Goal: Task Accomplishment & Management: Complete application form

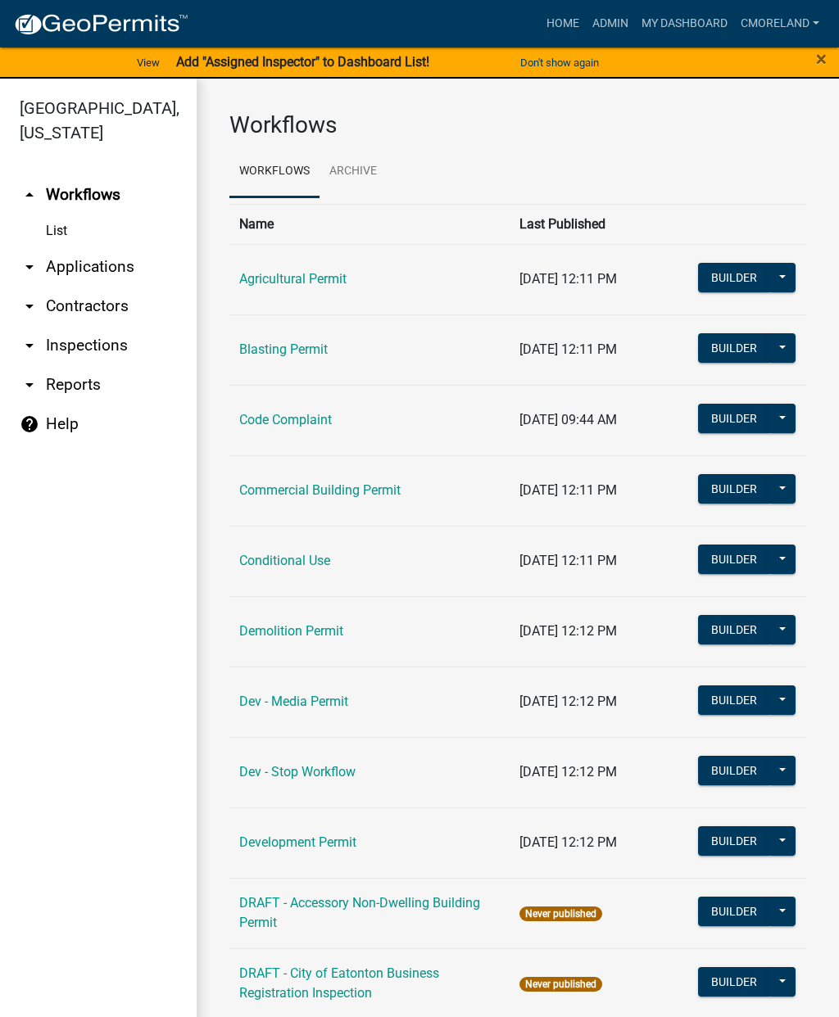
click at [99, 346] on link "arrow_drop_down Inspections" at bounding box center [98, 345] width 197 height 39
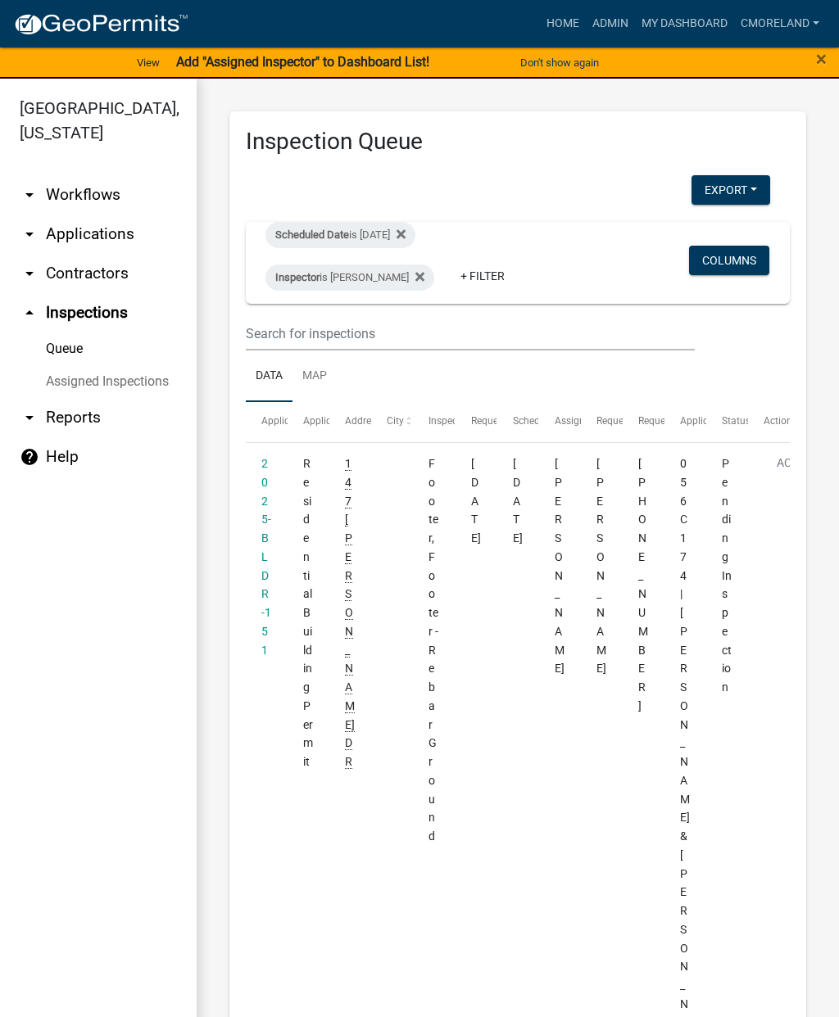
click at [405, 229] on icon at bounding box center [400, 234] width 9 height 13
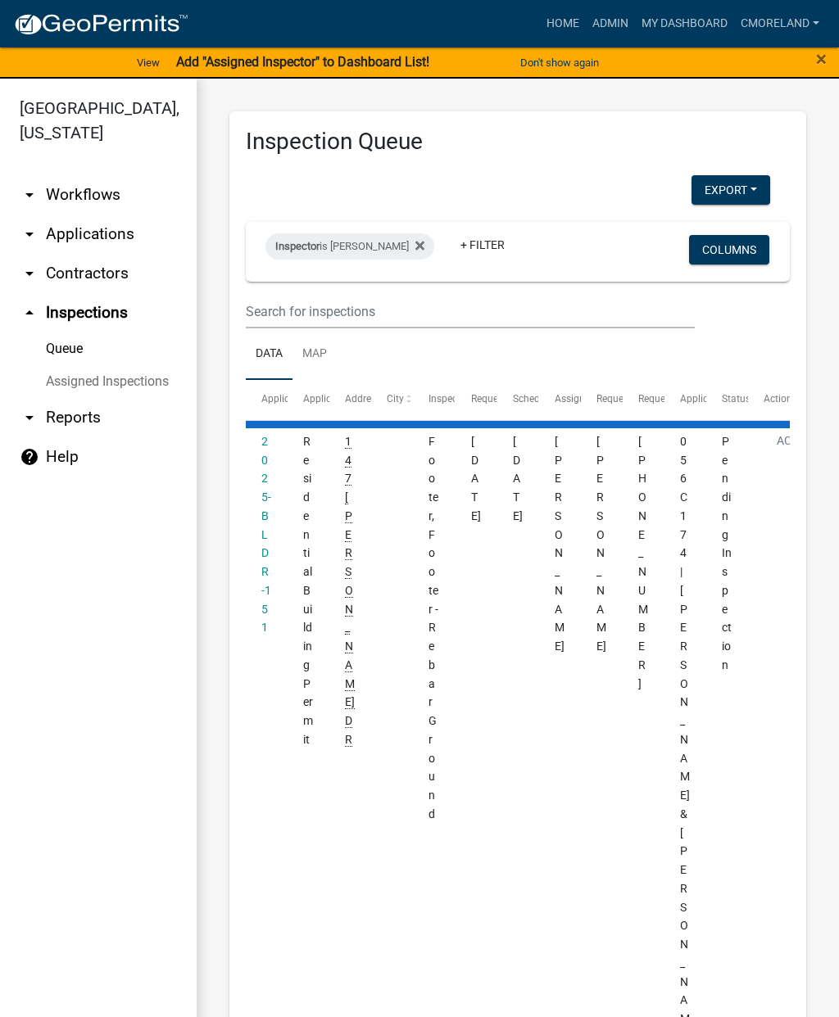
select select "2: 50"
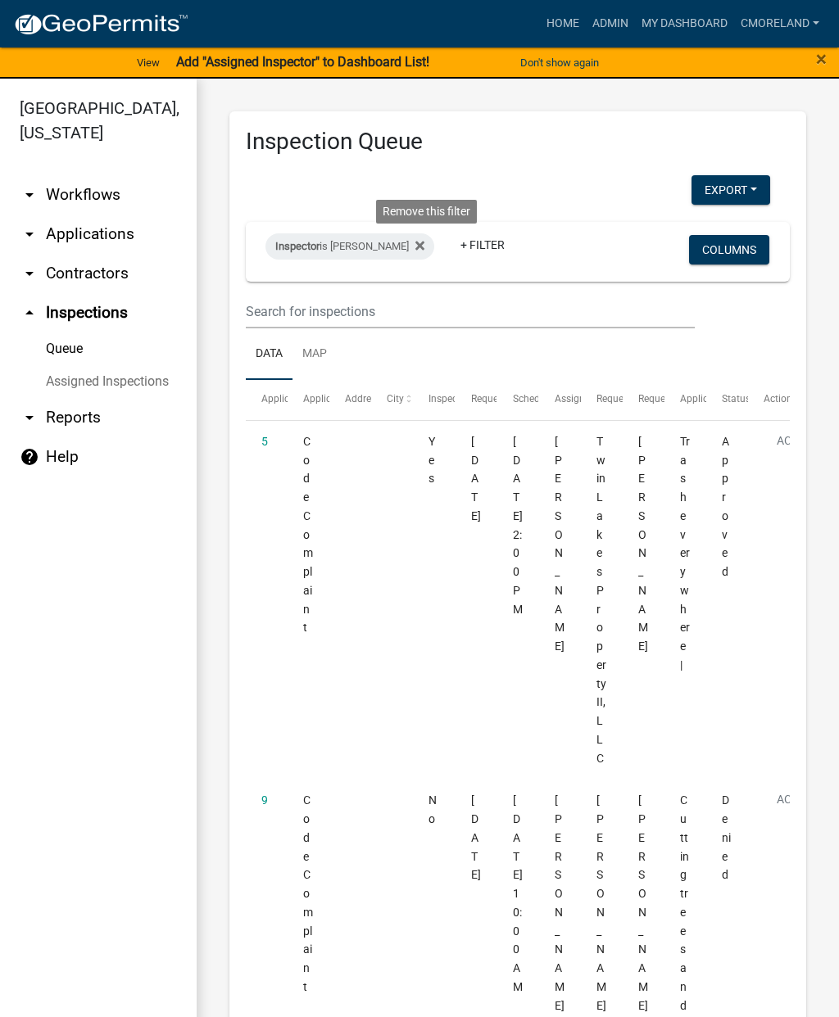
click at [424, 243] on icon at bounding box center [419, 246] width 9 height 9
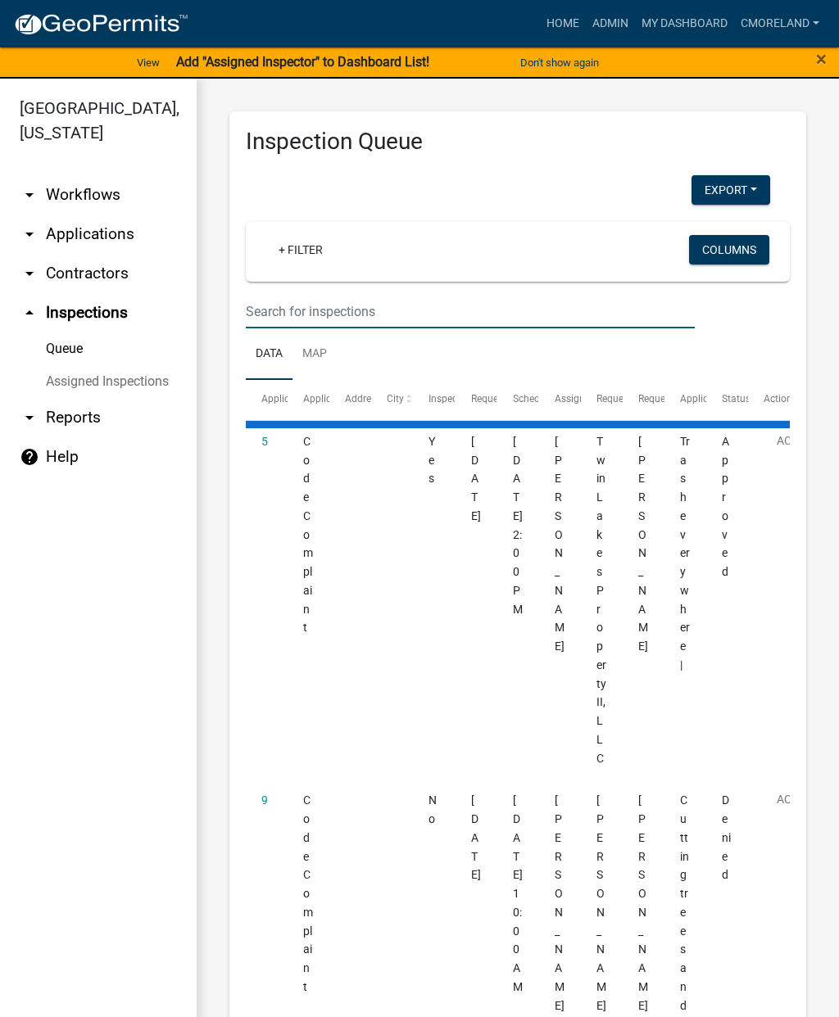
click at [289, 305] on input "text" at bounding box center [470, 312] width 449 height 34
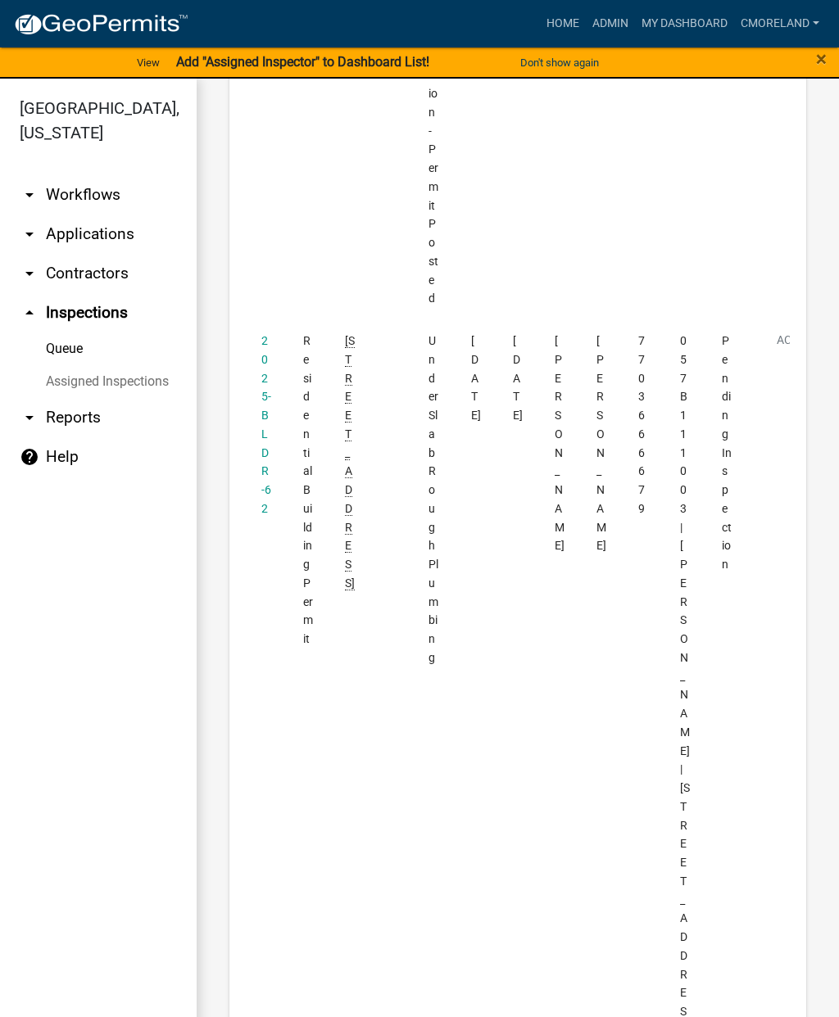
scroll to position [2119, 0]
type input "[STREET_ADDRESS]"
click at [263, 333] on link "2025-BLDR-62" at bounding box center [266, 423] width 10 height 181
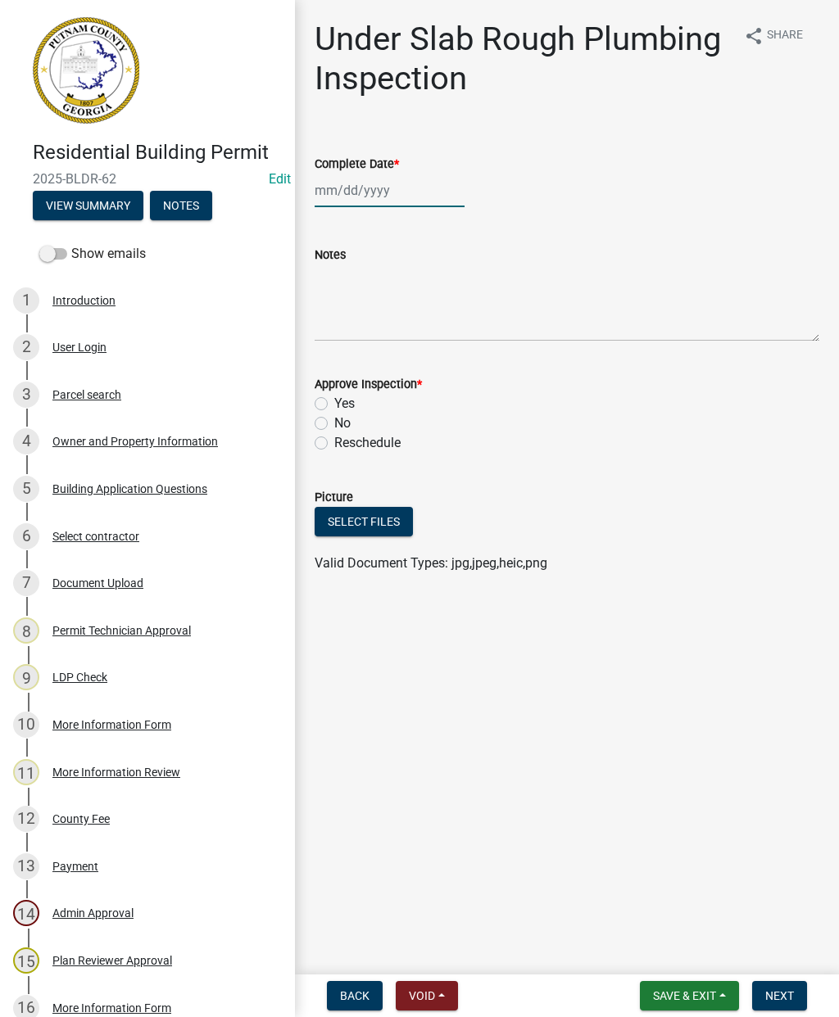
click at [362, 206] on div at bounding box center [389, 191] width 150 height 34
select select "8"
select select "2025"
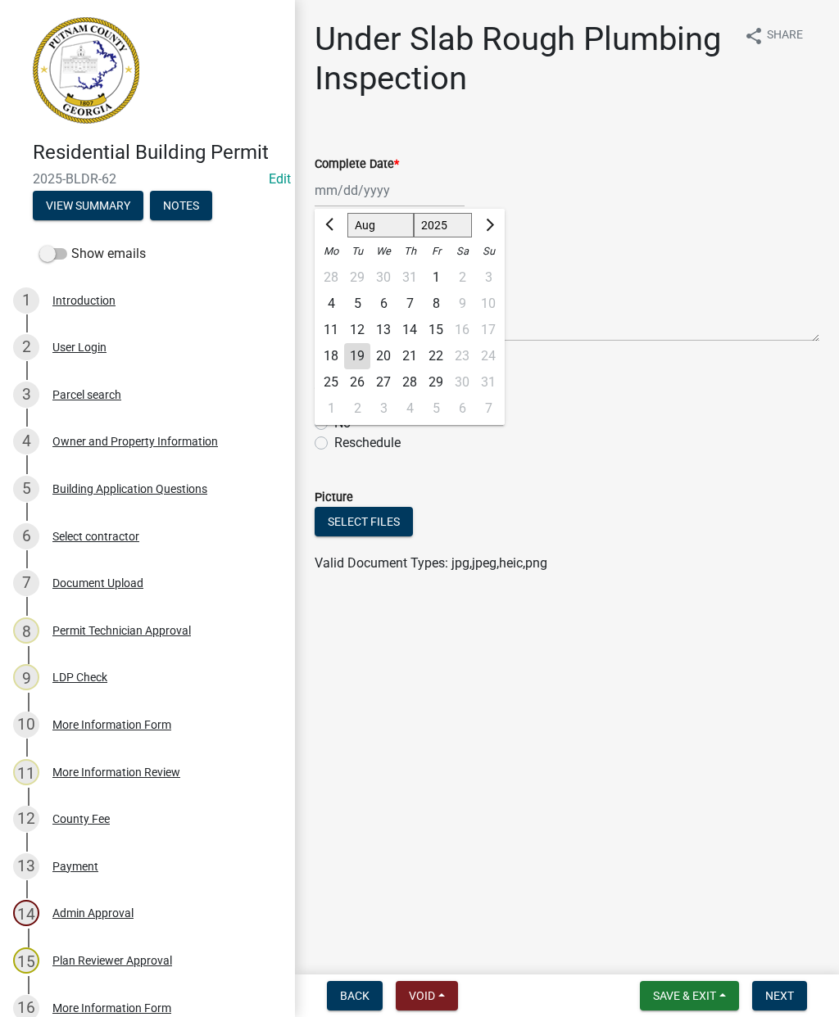
click at [389, 323] on div "13" at bounding box center [383, 330] width 26 height 26
type input "[DATE]"
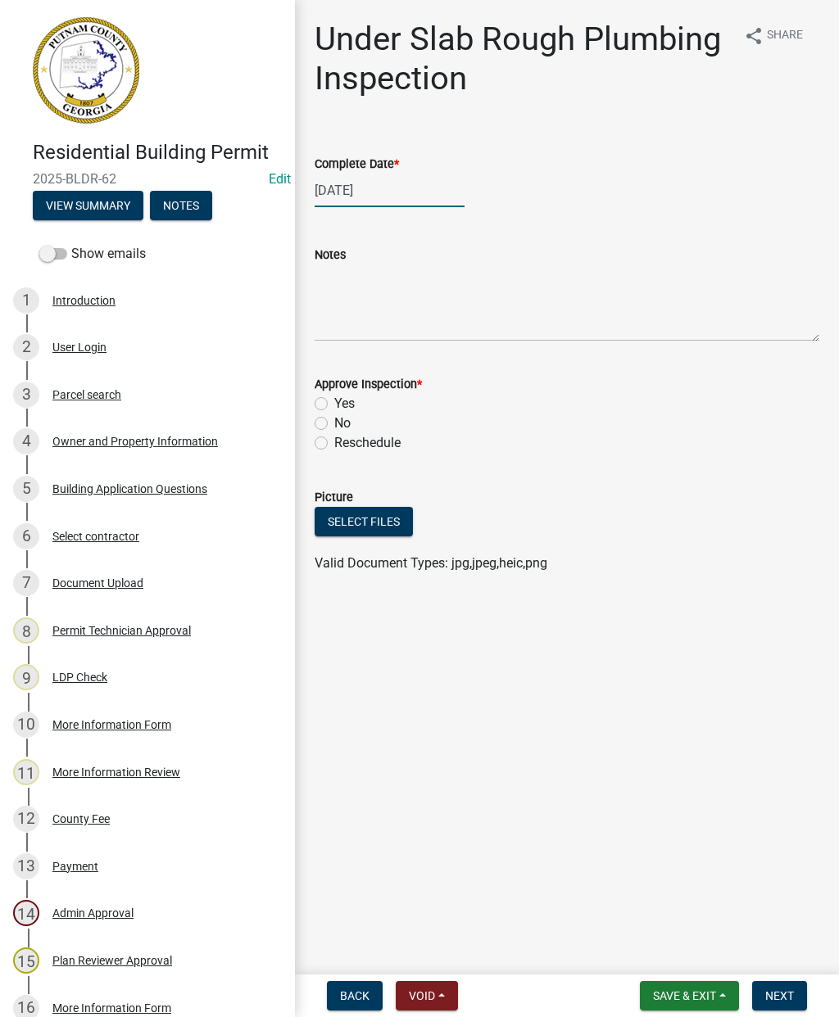
click at [329, 185] on div "[DATE]" at bounding box center [389, 191] width 150 height 34
select select "8"
select select "2025"
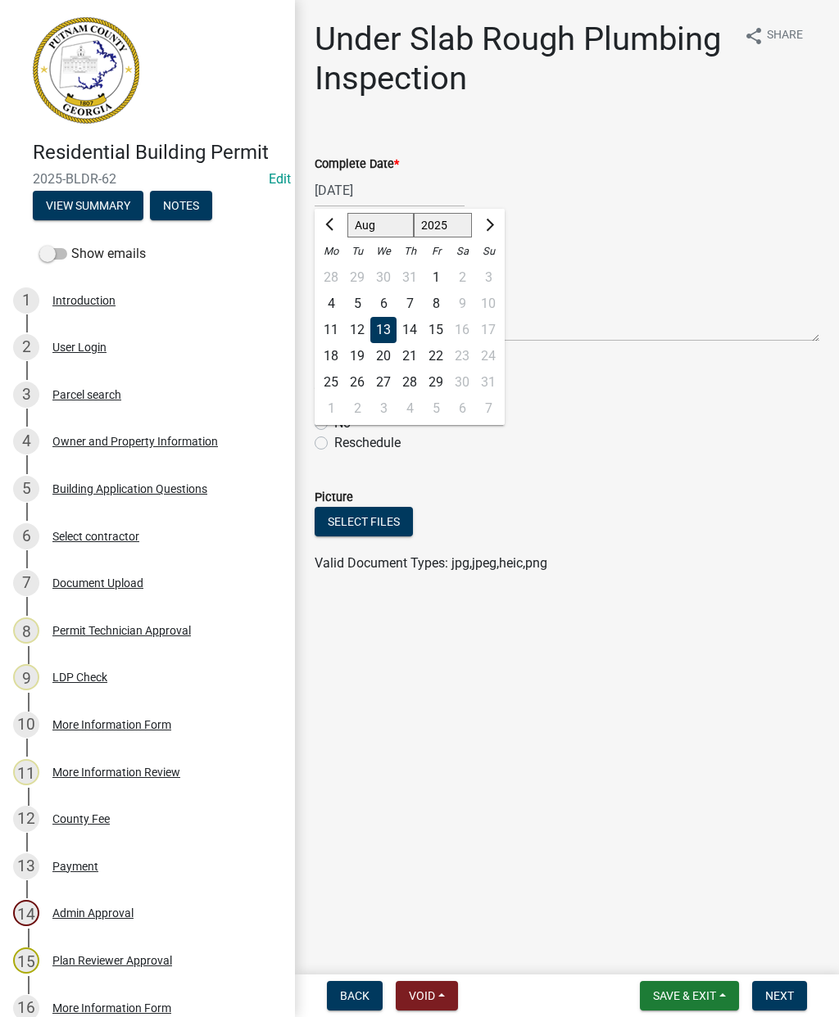
click at [330, 230] on button "Previous month" at bounding box center [331, 225] width 20 height 26
click at [328, 225] on span "Previous month" at bounding box center [331, 225] width 12 height 12
click at [486, 216] on button "Next month" at bounding box center [488, 225] width 20 height 26
select select "7"
click at [627, 466] on wm-data-entity-input "Approve Inspection * Yes No Reschedule" at bounding box center [566, 411] width 504 height 113
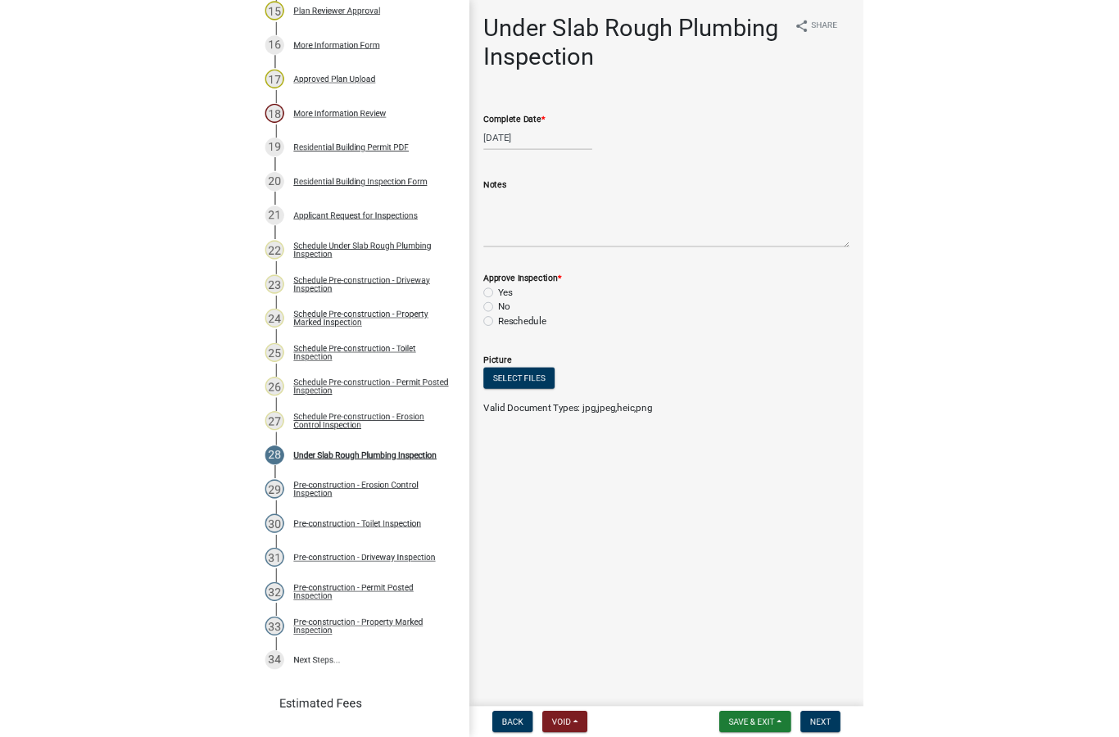
scroll to position [943, 0]
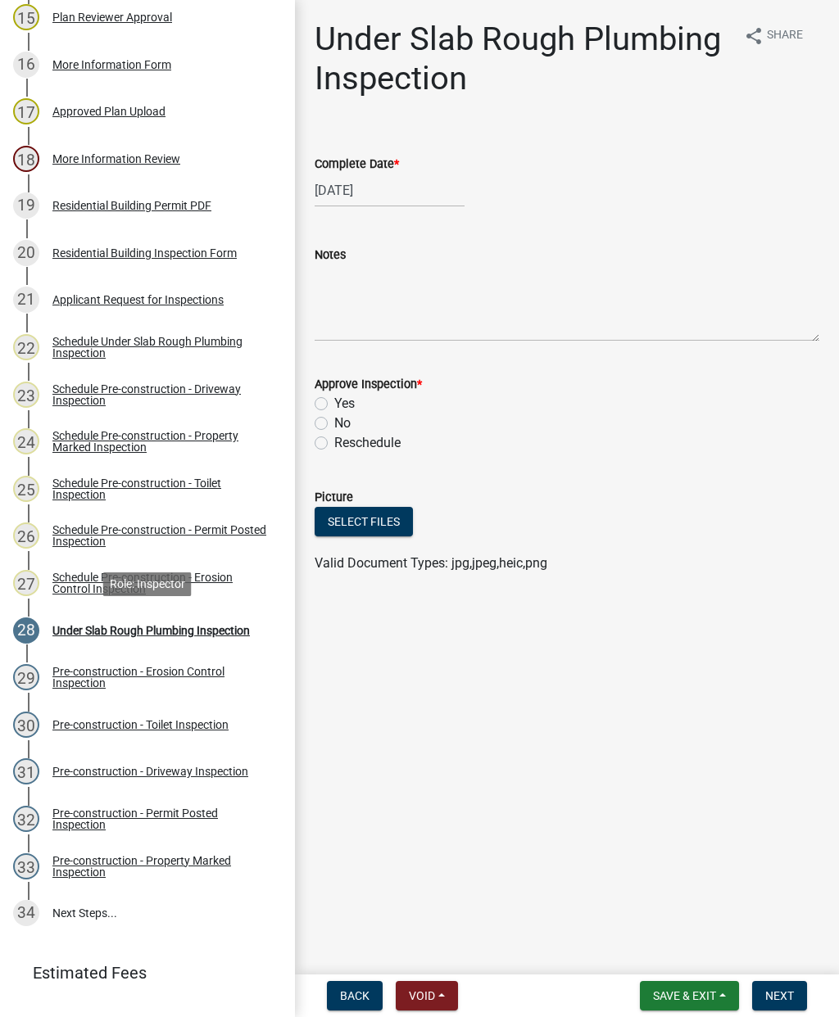
click at [149, 628] on div "Under Slab Rough Plumbing Inspection" at bounding box center [150, 630] width 197 height 11
click at [392, 187] on div "[DATE]" at bounding box center [389, 191] width 150 height 34
select select "8"
select select "2025"
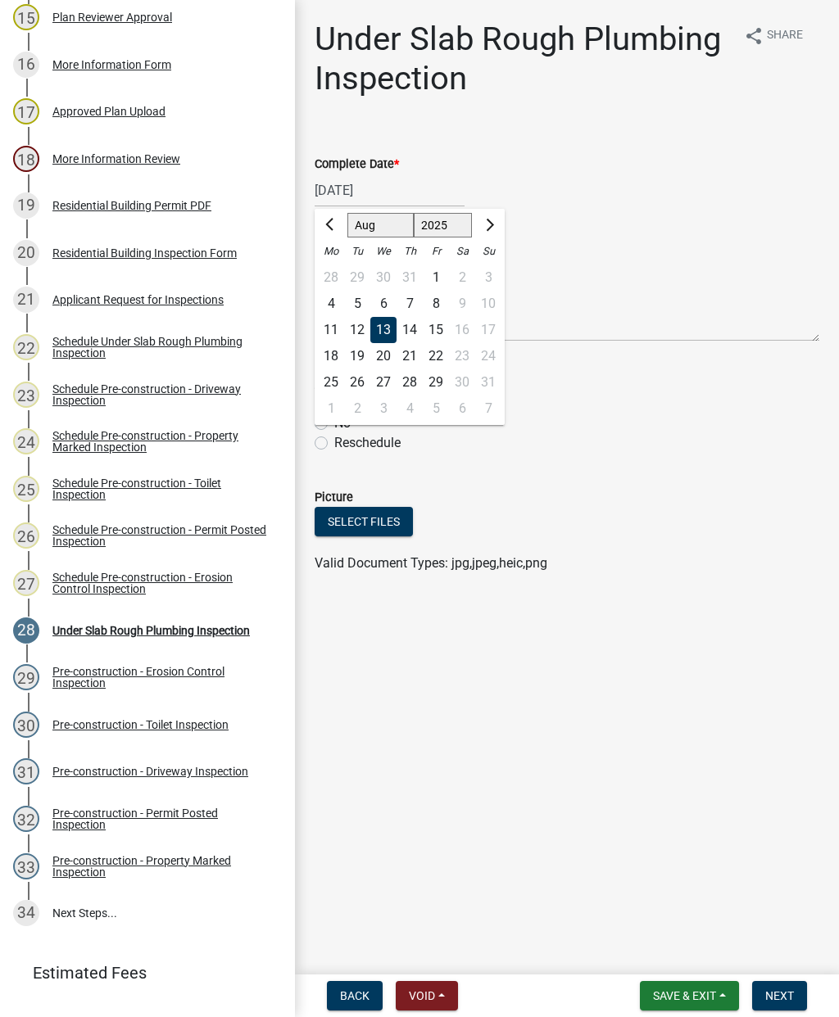
click at [328, 224] on span "Previous month" at bounding box center [331, 225] width 12 height 12
select select "7"
click at [412, 382] on div "31" at bounding box center [409, 382] width 26 height 26
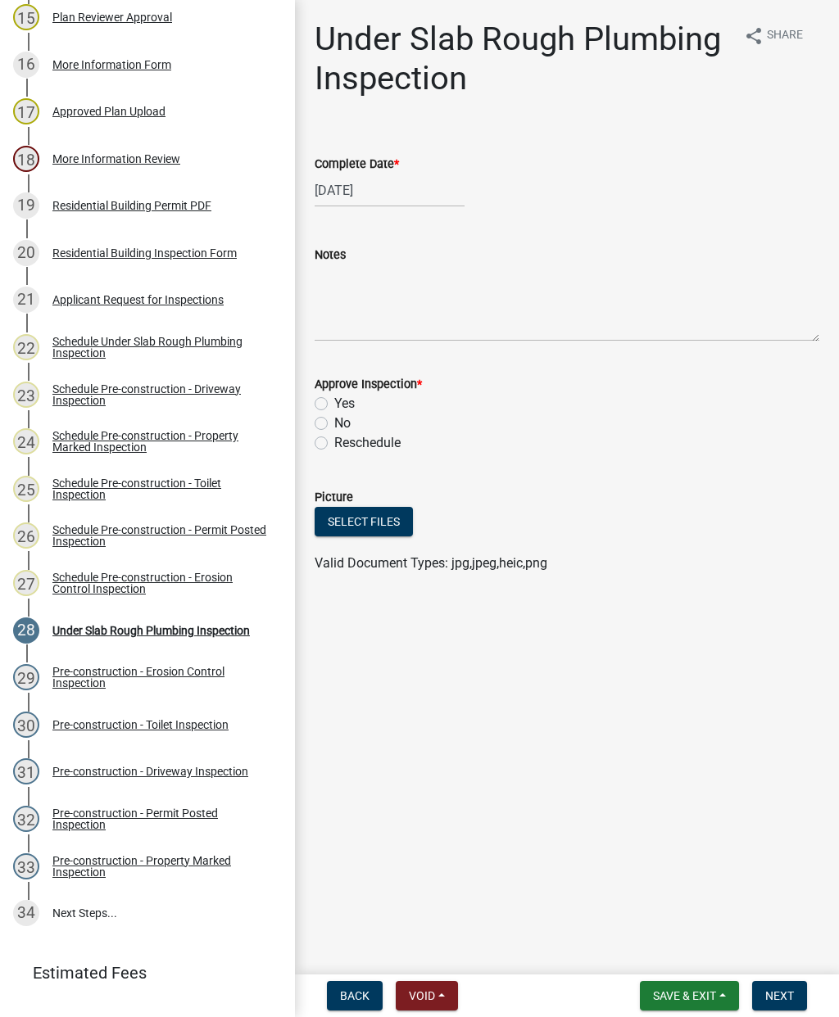
type input "[DATE]"
click at [334, 399] on label "Yes" at bounding box center [344, 404] width 20 height 20
click at [334, 399] on input "Yes" at bounding box center [339, 399] width 11 height 11
radio input "true"
click at [762, 983] on button "Next" at bounding box center [779, 995] width 55 height 29
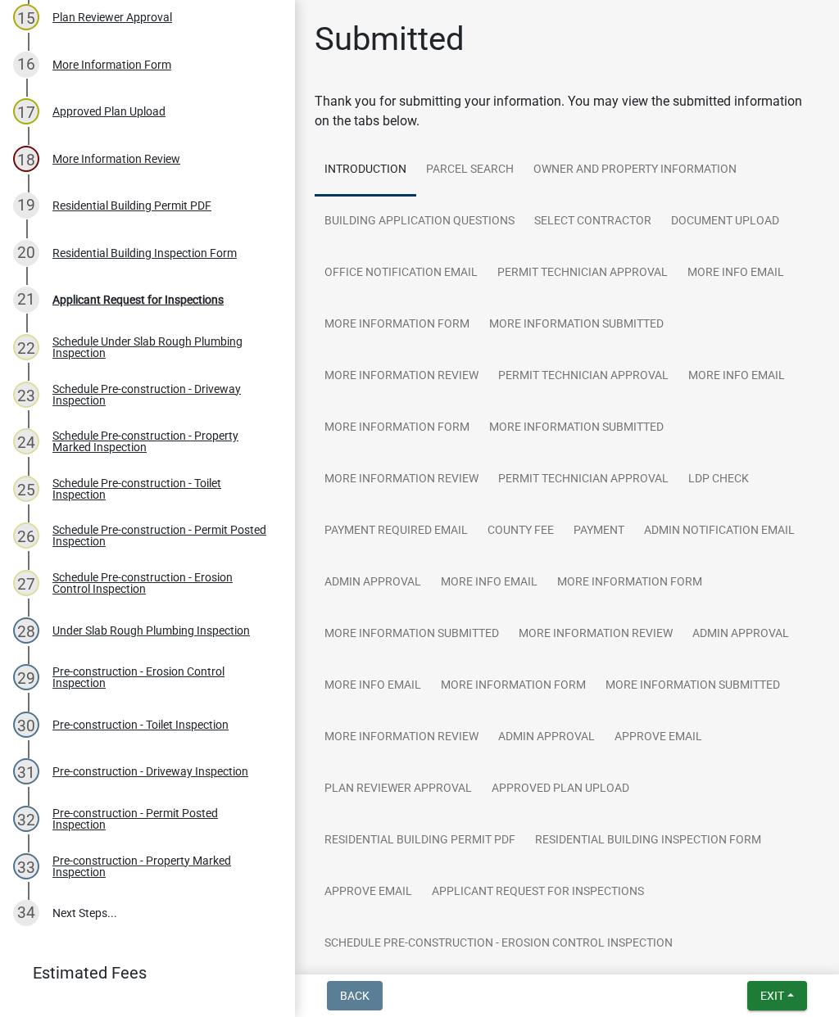
click at [772, 990] on span "Exit" at bounding box center [772, 995] width 24 height 13
click at [726, 946] on button "Save & Exit" at bounding box center [741, 953] width 131 height 39
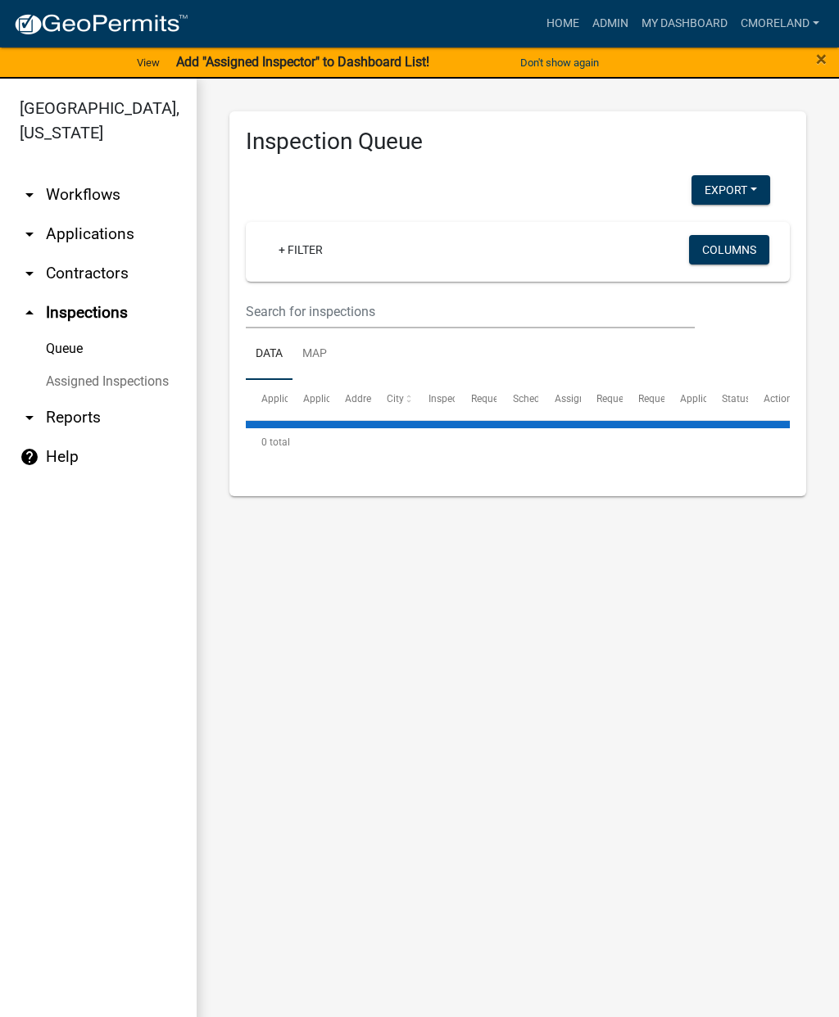
select select "2: 50"
